Goal: Navigation & Orientation: Find specific page/section

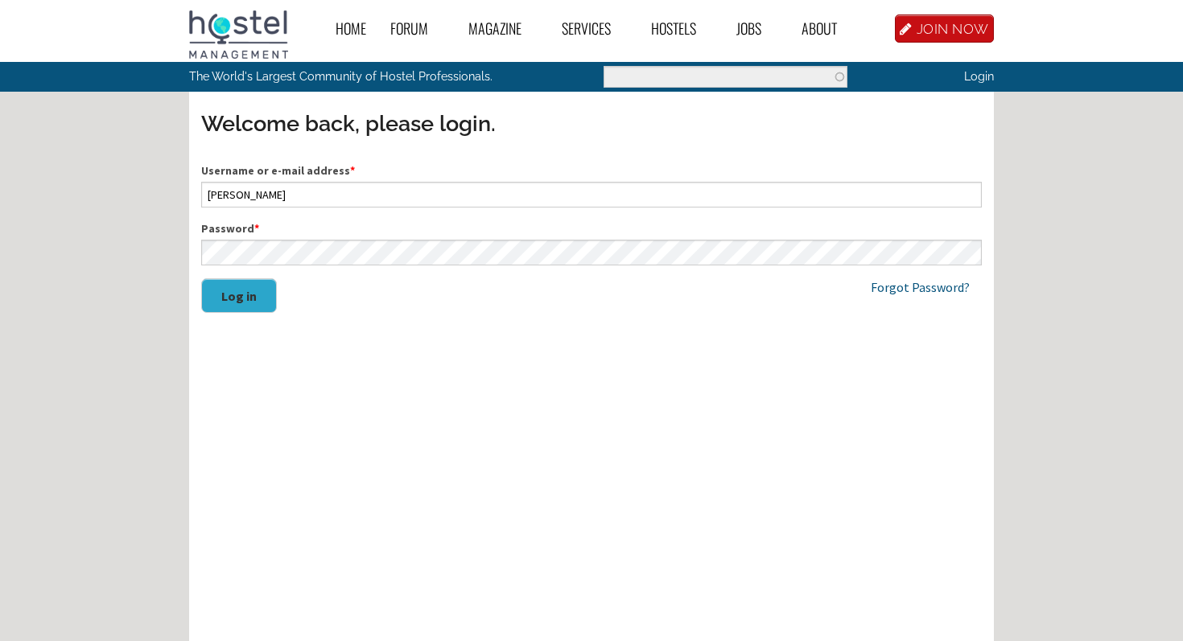
click at [237, 303] on button "Log in" at bounding box center [239, 295] width 76 height 35
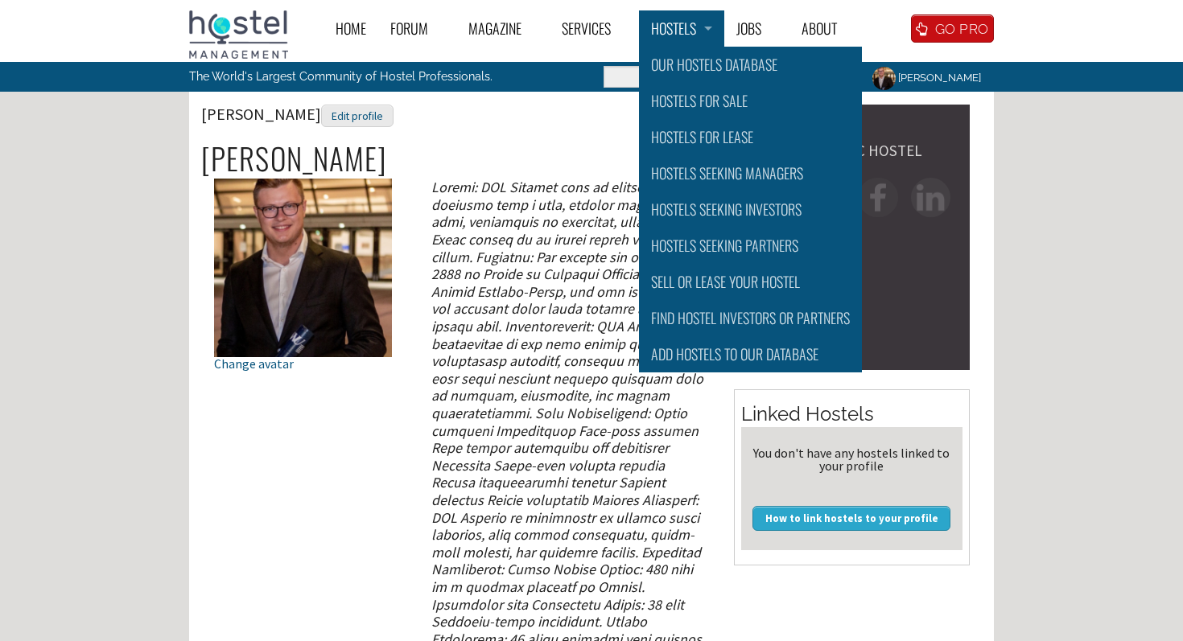
click at [696, 30] on link "Hostels" at bounding box center [681, 28] width 85 height 36
click at [691, 134] on link "Hostels for Lease" at bounding box center [750, 137] width 223 height 36
click at [679, 74] on link "Our Hostels Database" at bounding box center [750, 65] width 223 height 36
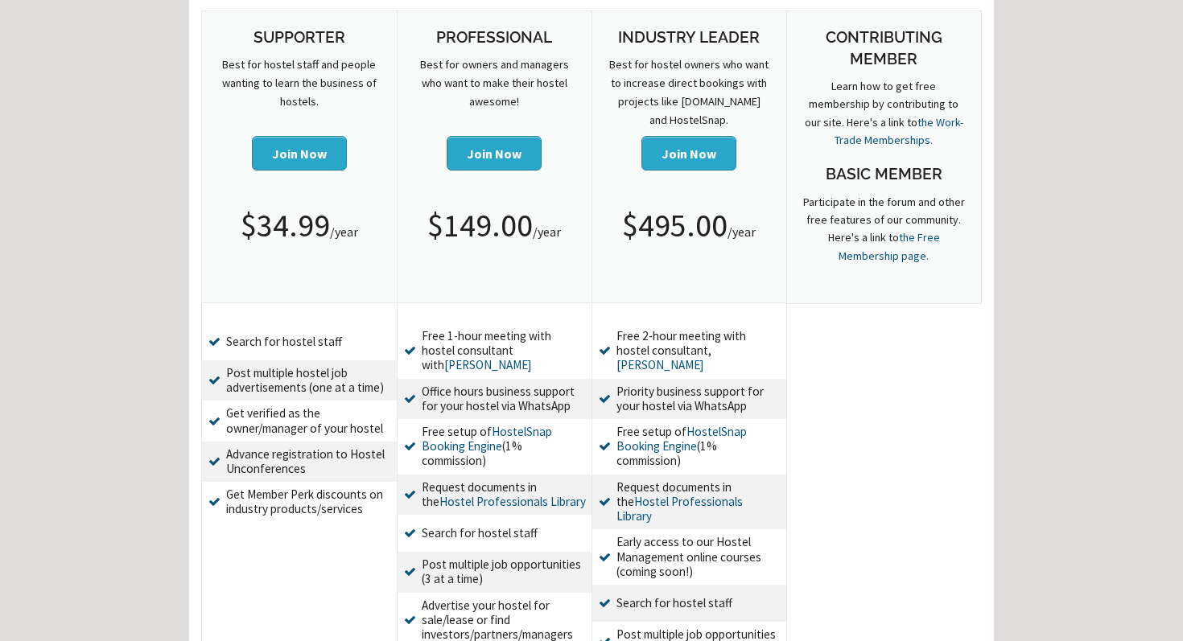
scroll to position [170, 0]
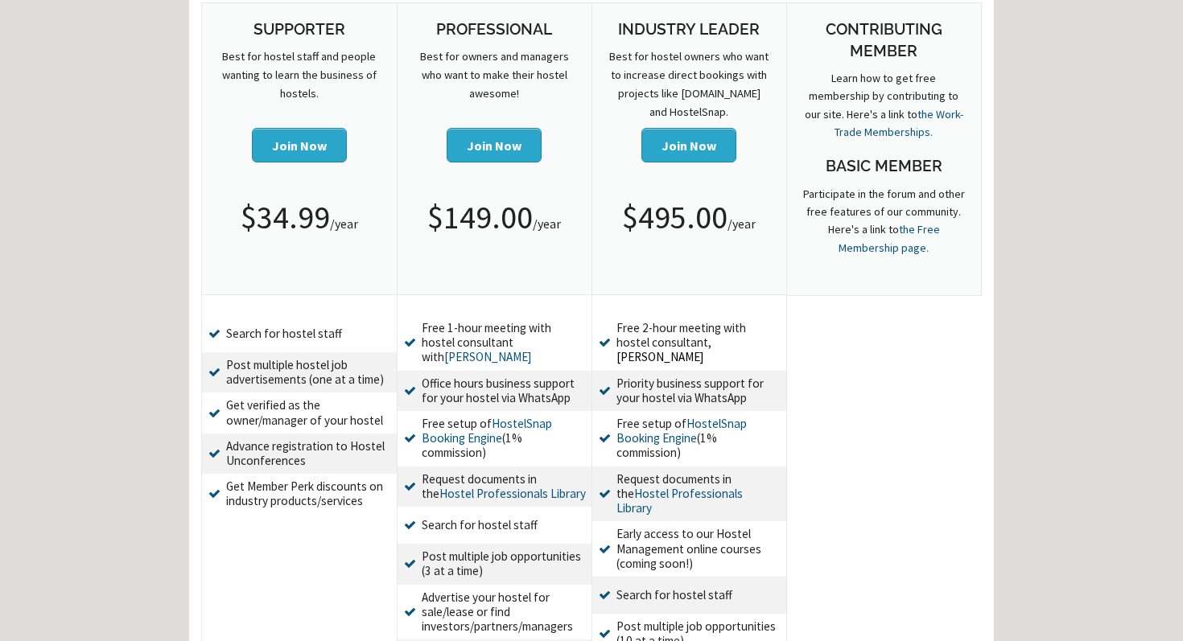
click at [704, 349] on link "Darren Overby" at bounding box center [660, 356] width 88 height 15
